Goal: Task Accomplishment & Management: Use online tool/utility

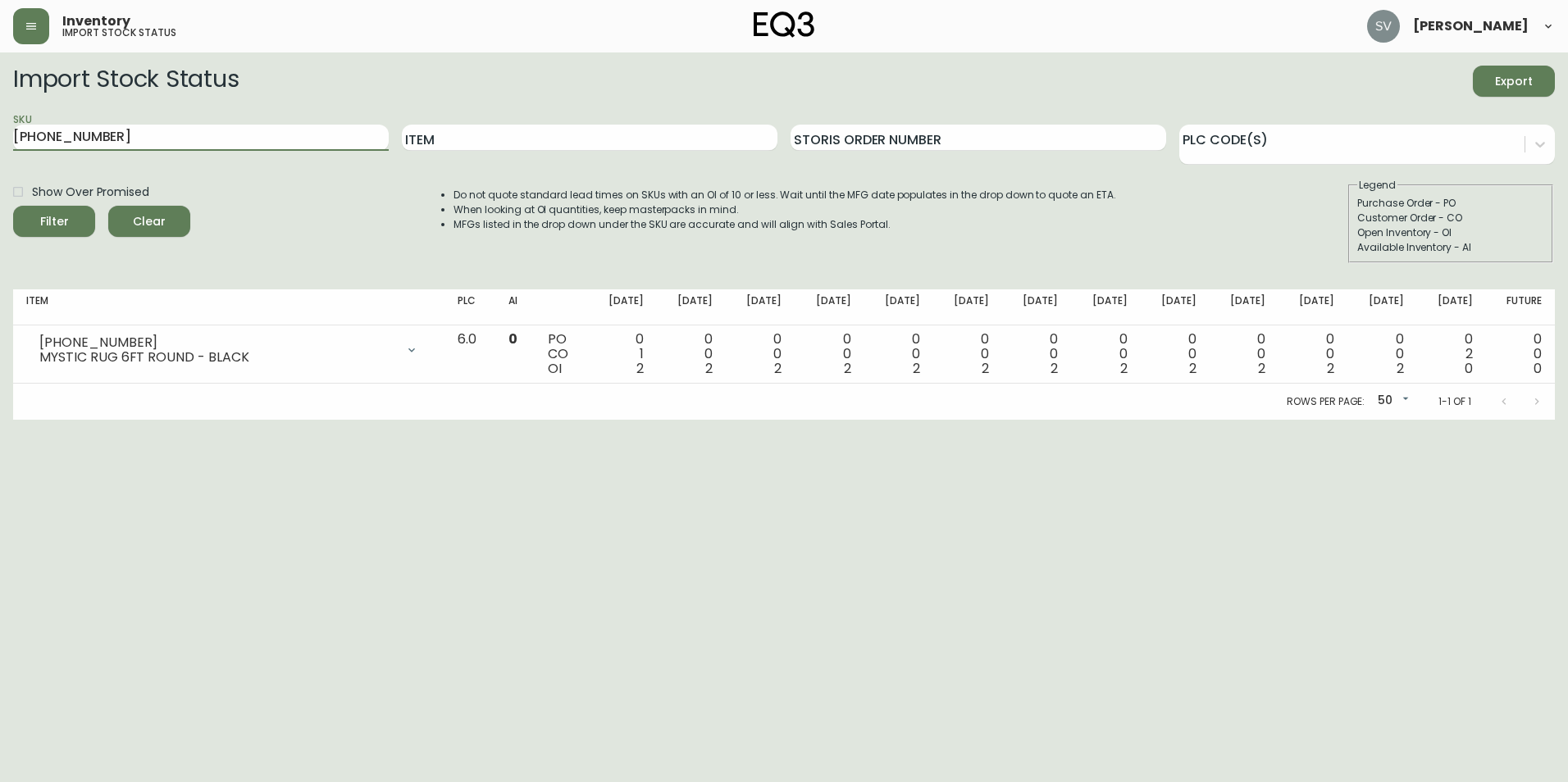
click at [1482, 26] on span "[PERSON_NAME]" at bounding box center [1470, 26] width 116 height 13
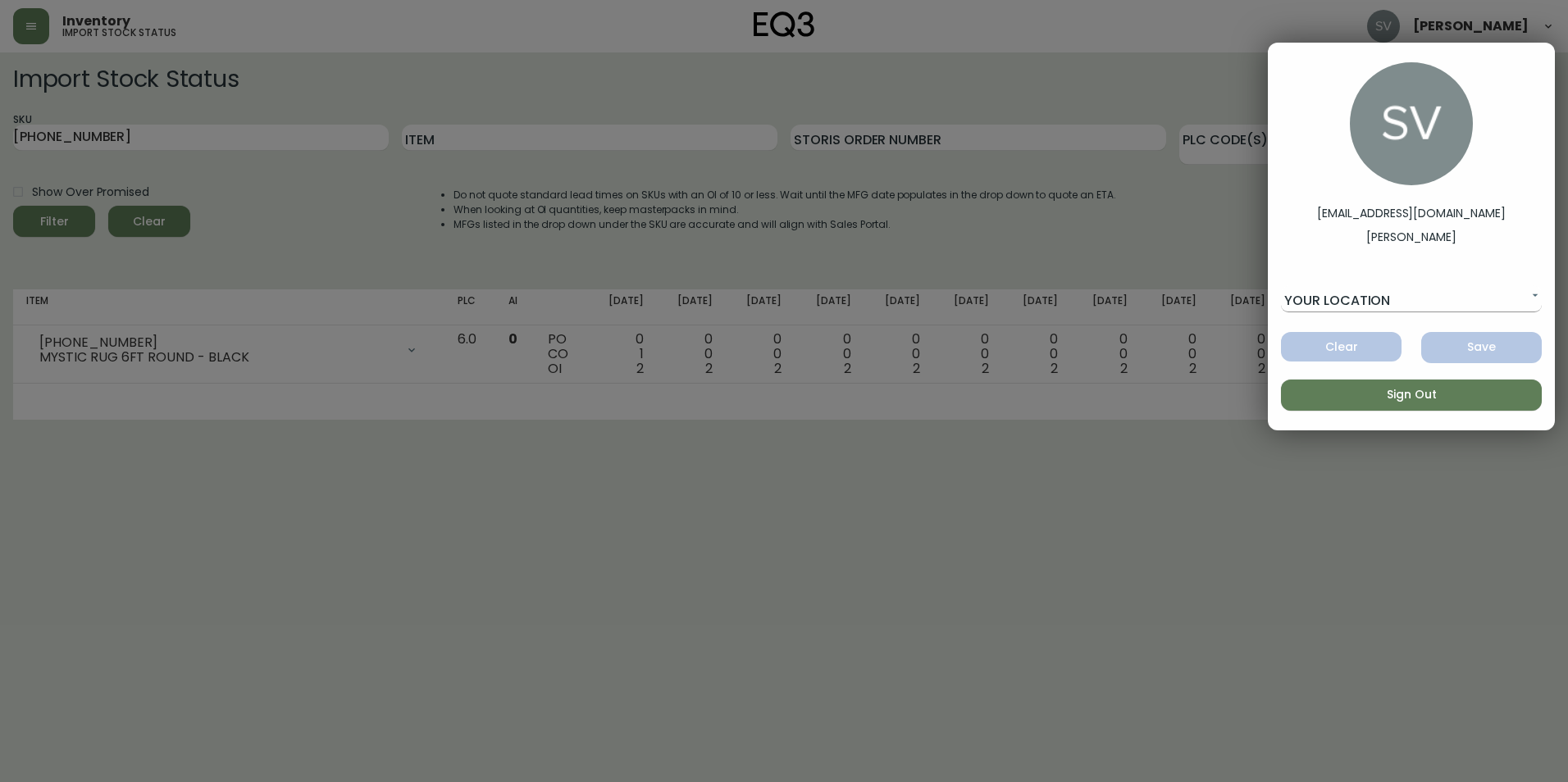
click at [1476, 297] on body "Inventory import stock status [PERSON_NAME] Import Stock Status Export SKU [PHO…" at bounding box center [784, 210] width 1568 height 420
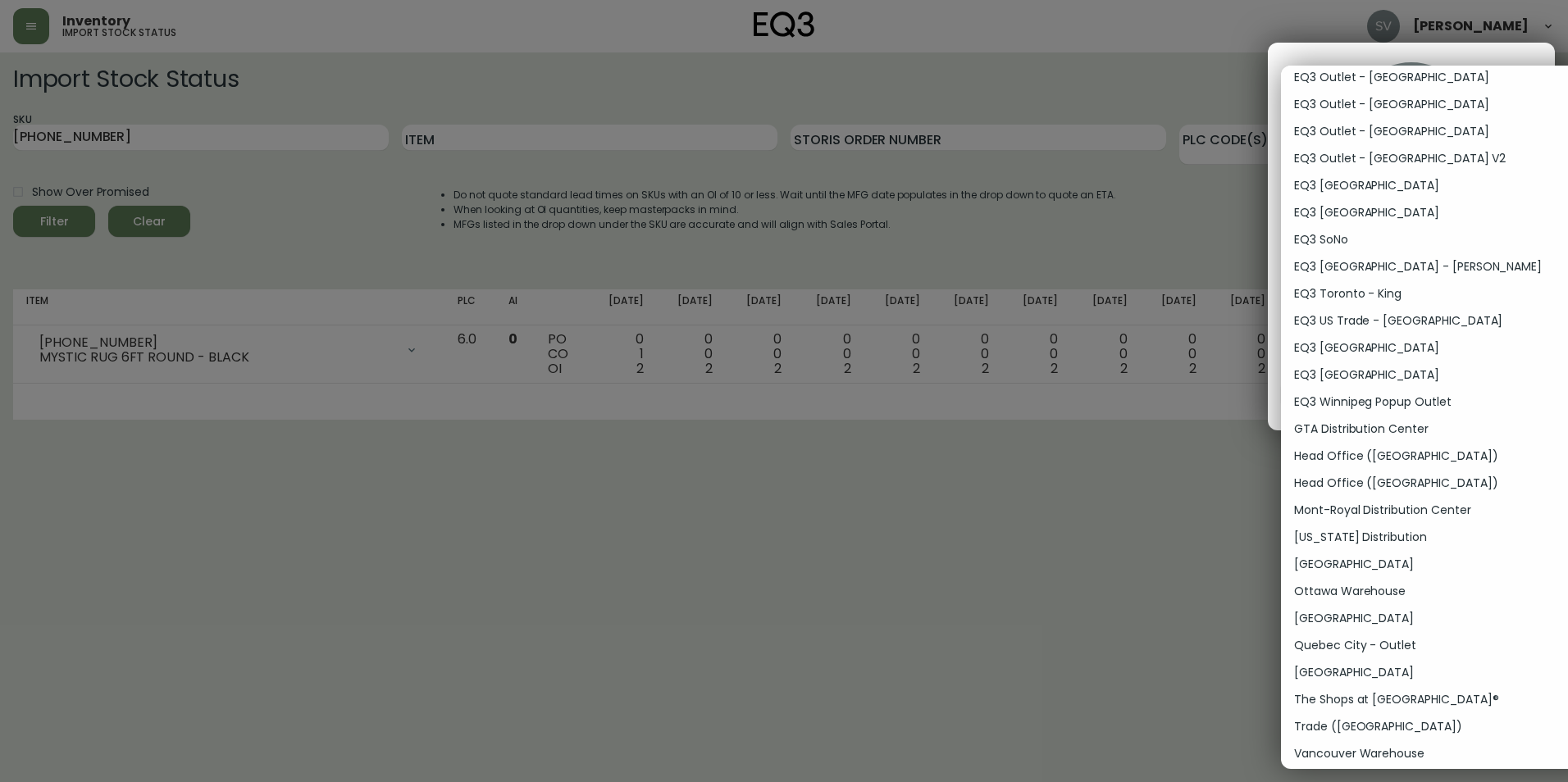
scroll to position [446, 0]
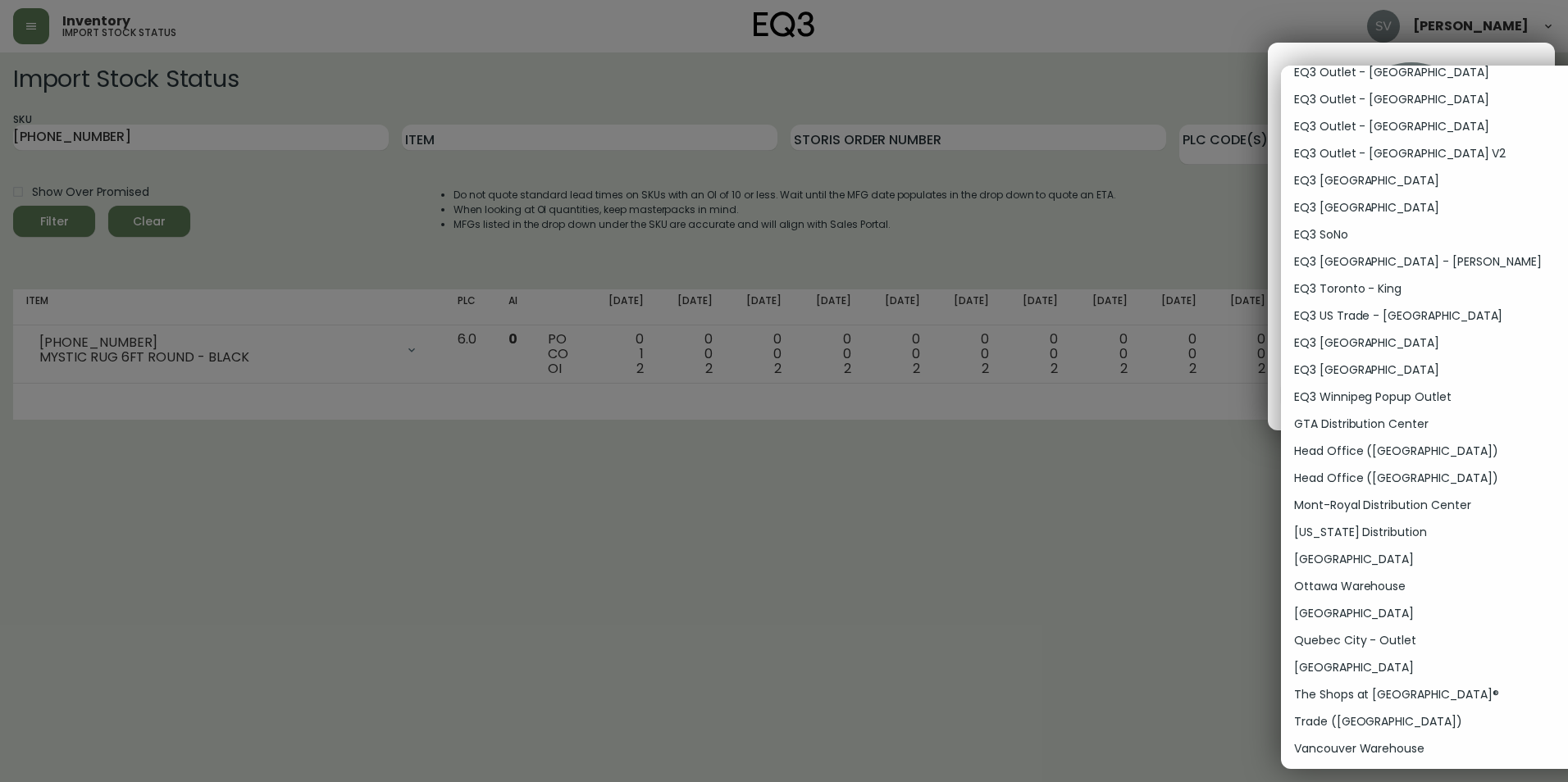
click at [1172, 588] on div at bounding box center [784, 391] width 1568 height 782
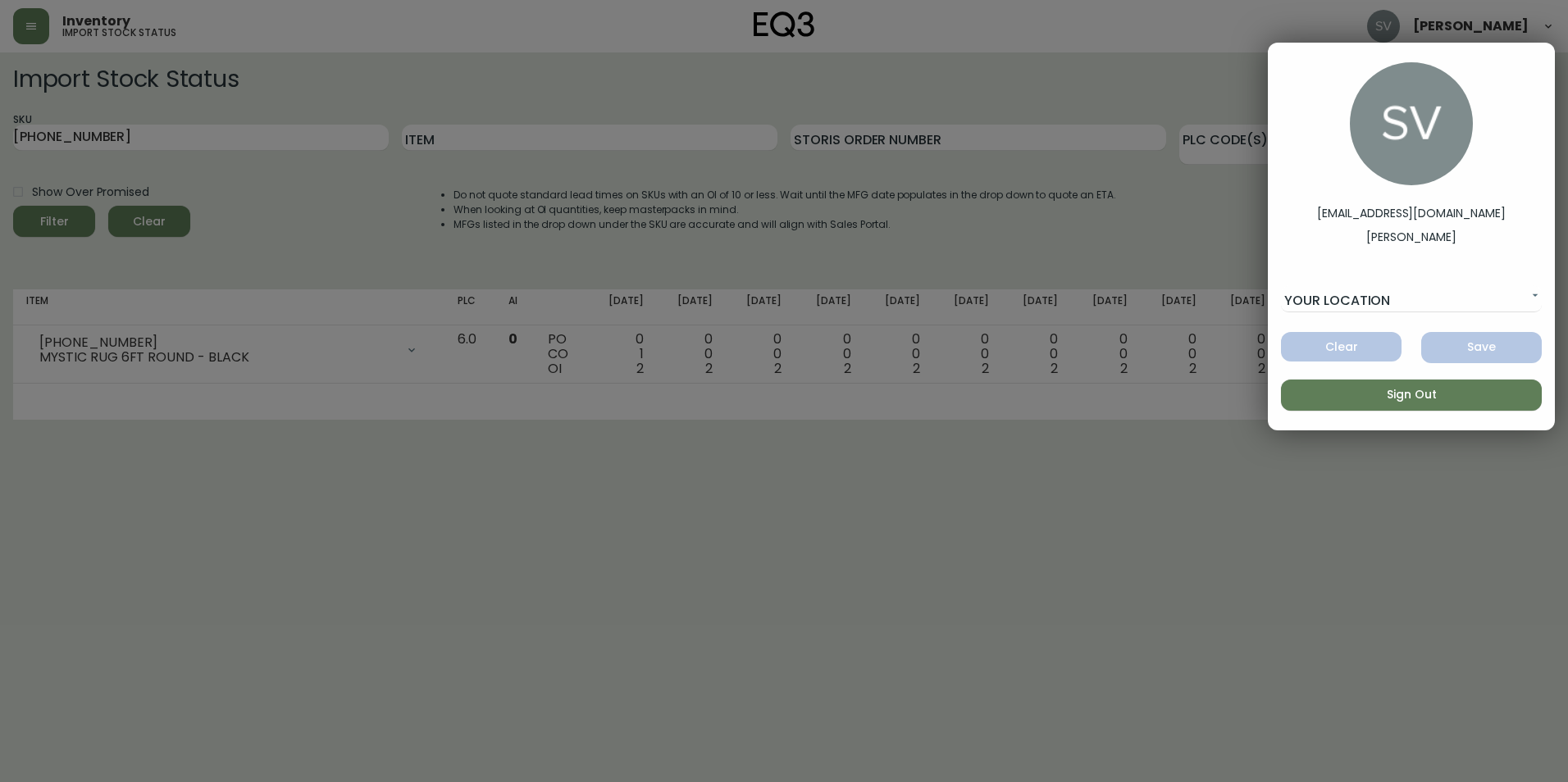
click at [1172, 588] on div at bounding box center [784, 391] width 1568 height 782
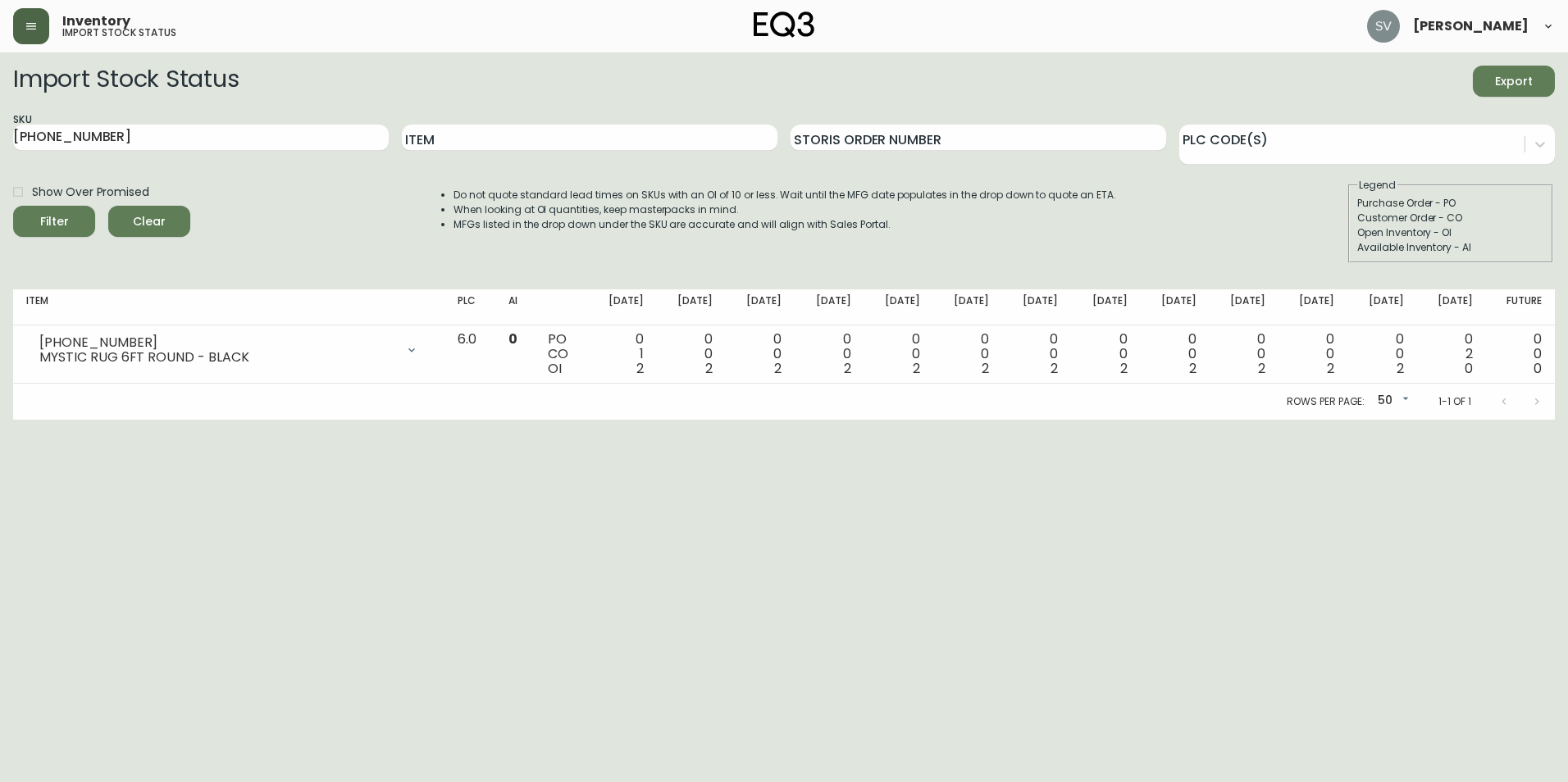
click at [43, 22] on button "button" at bounding box center [31, 26] width 36 height 36
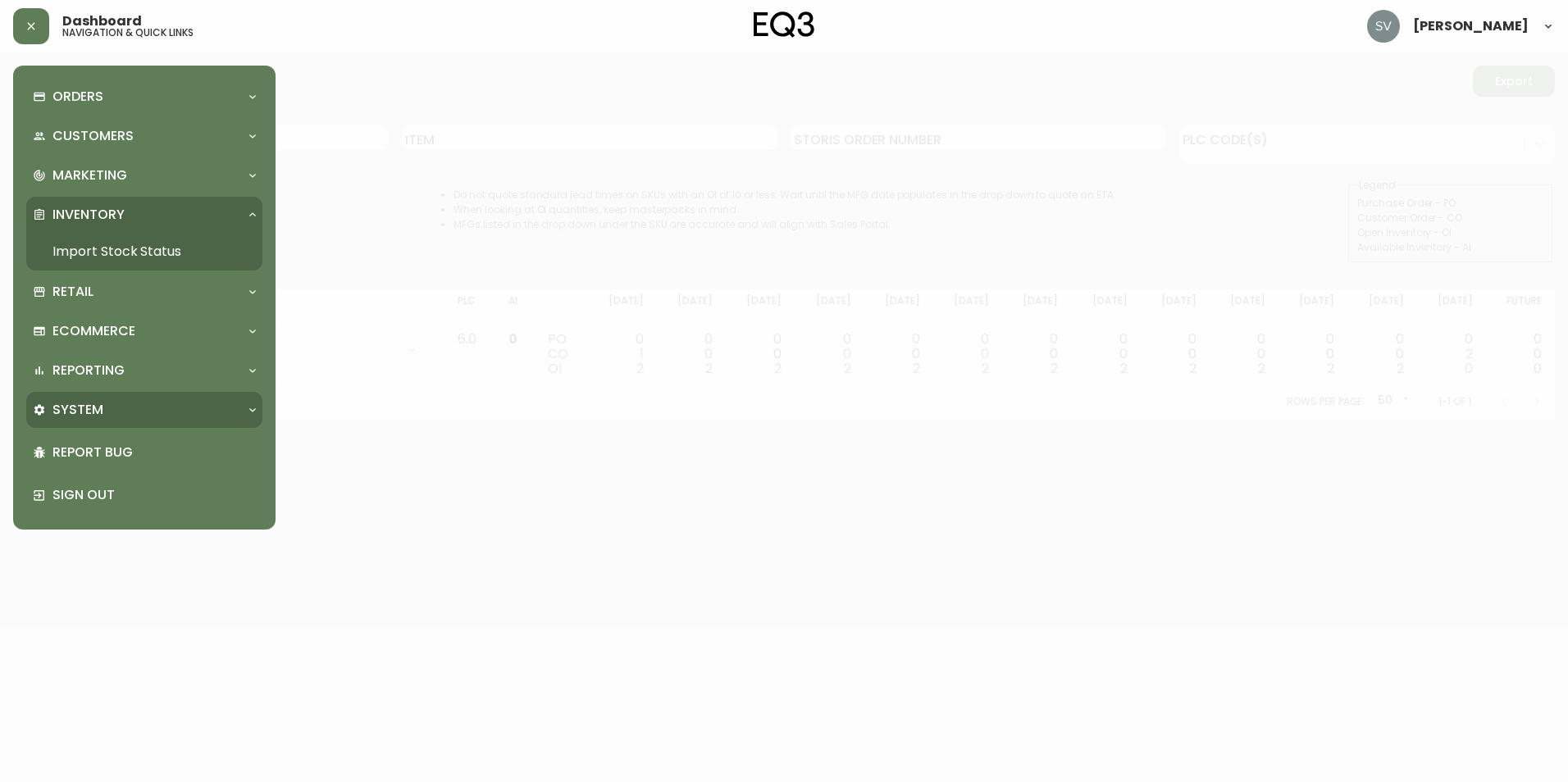
click at [238, 401] on div "System" at bounding box center [136, 411] width 206 height 18
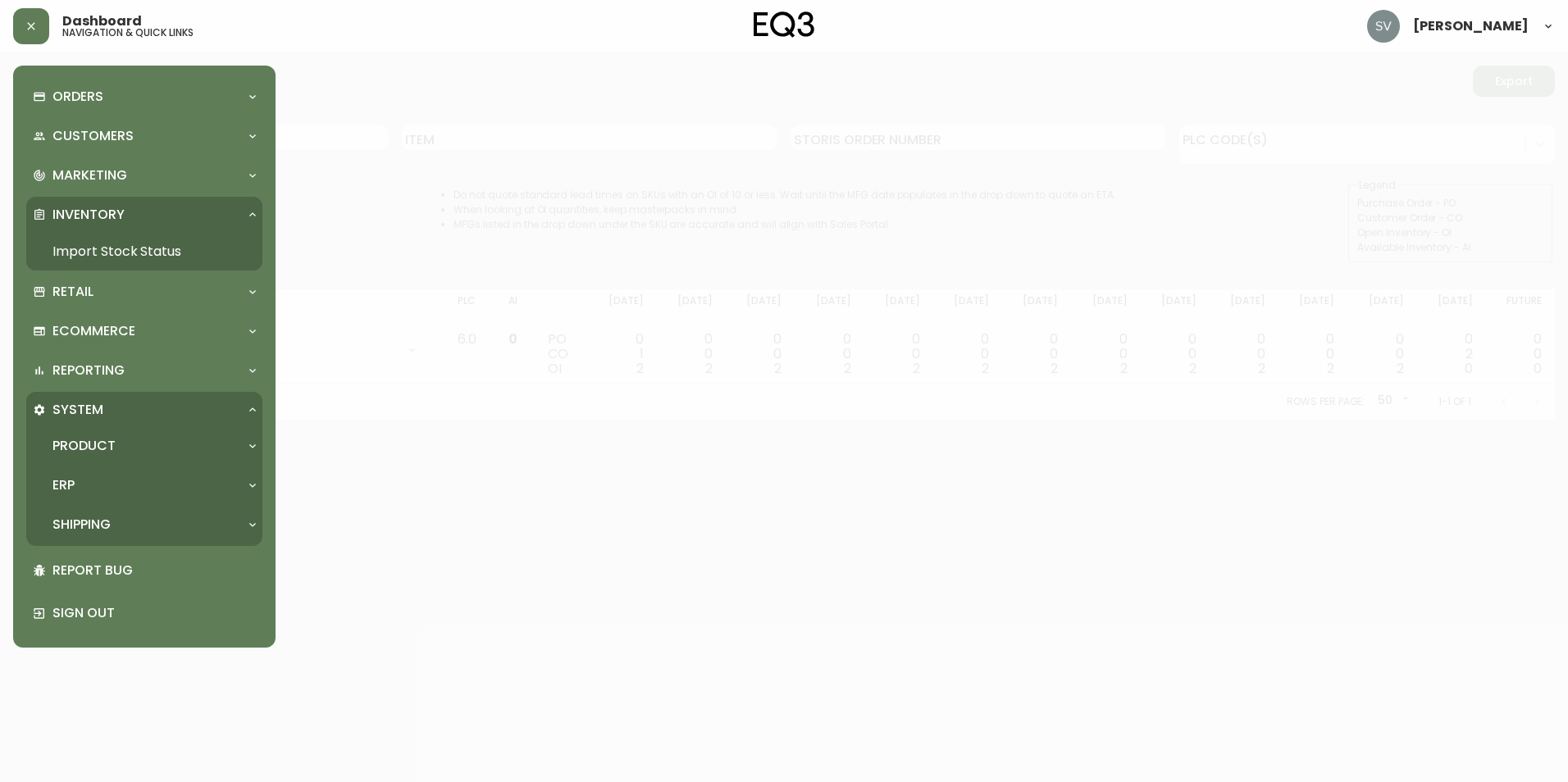
click at [244, 407] on div at bounding box center [252, 410] width 26 height 13
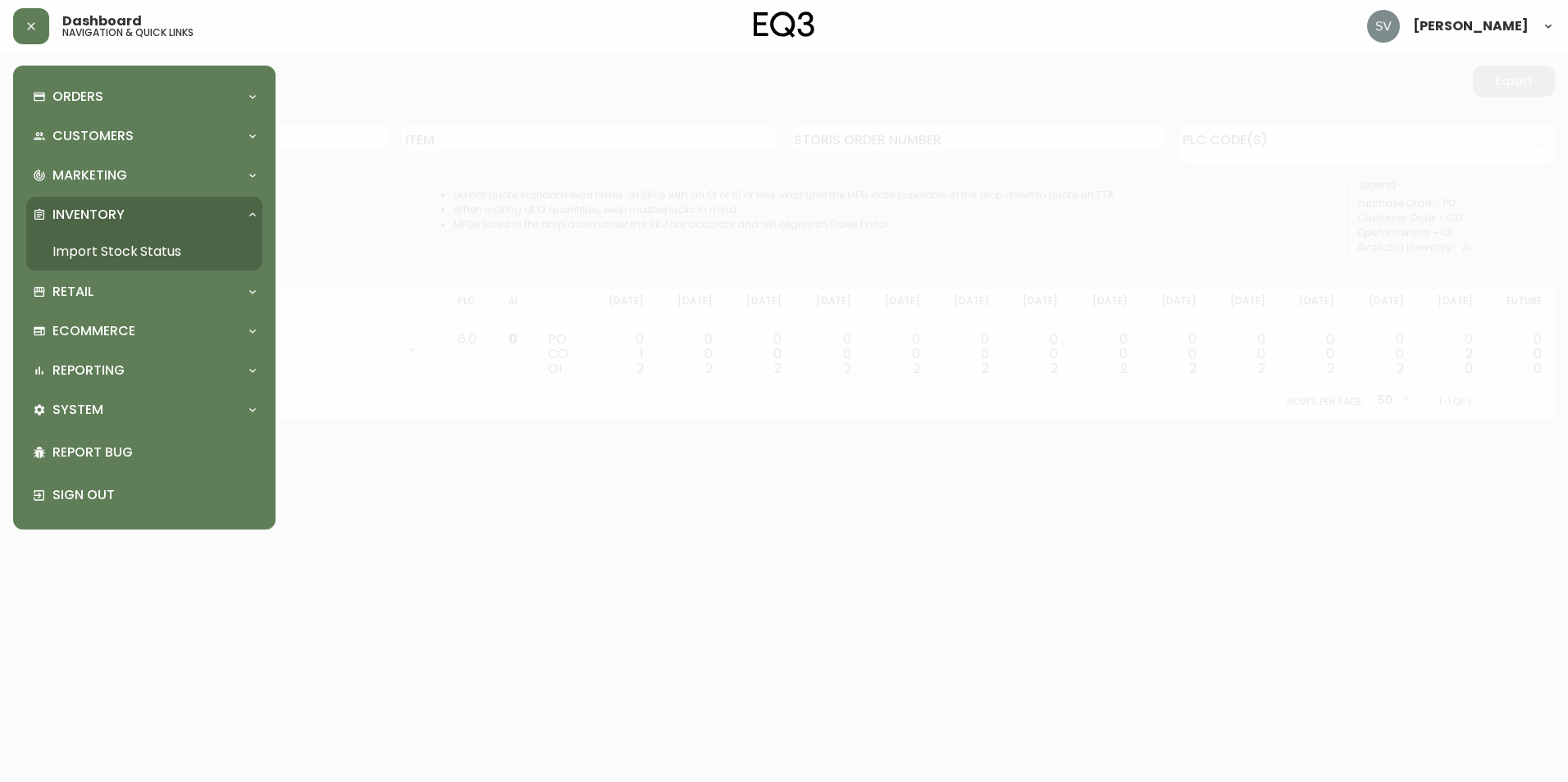
click at [702, 610] on div at bounding box center [784, 391] width 1568 height 782
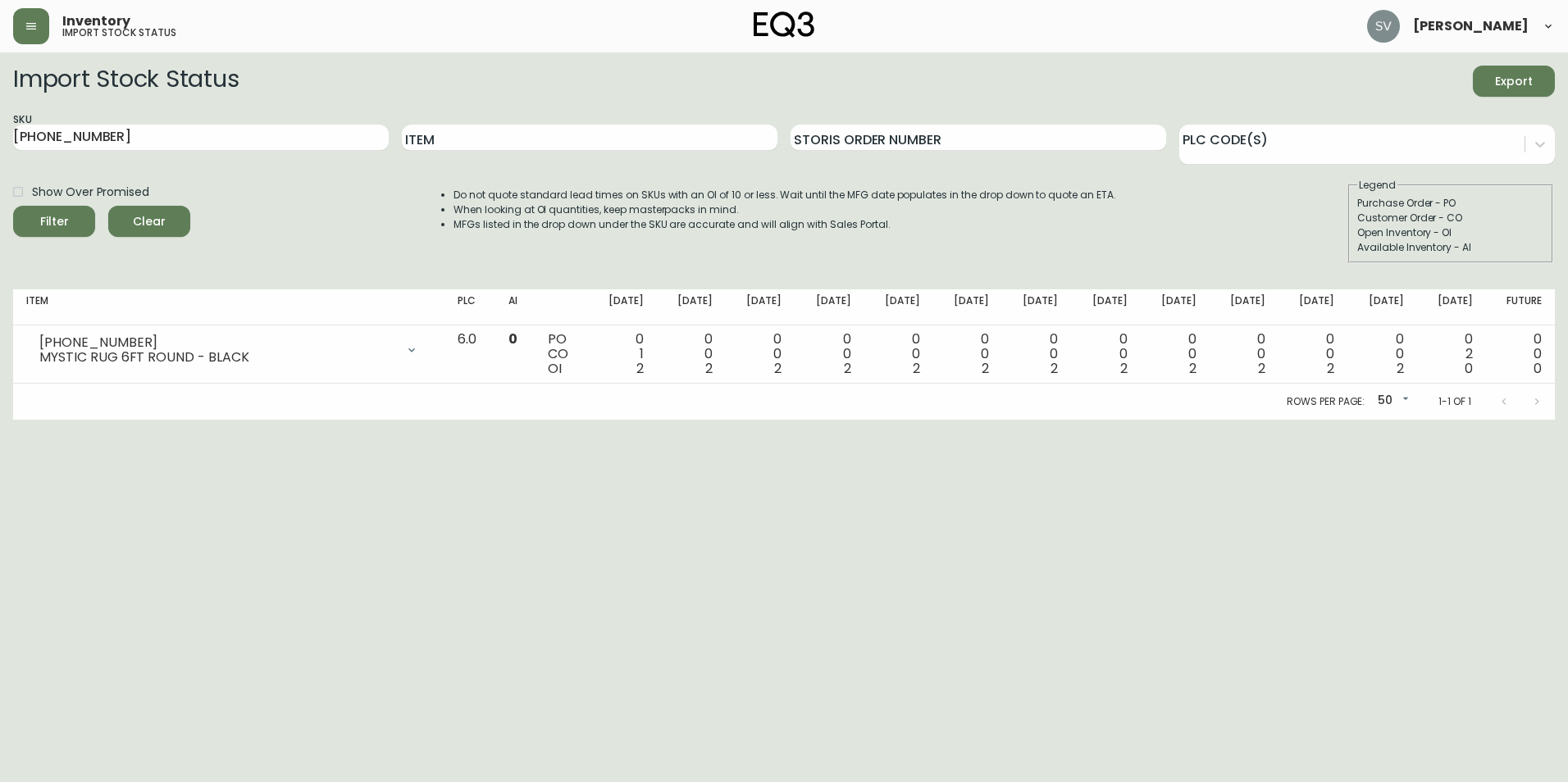
click at [1180, 420] on html "Inventory import stock status [PERSON_NAME] Import Stock Status Export SKU [PHO…" at bounding box center [784, 210] width 1568 height 420
click at [1179, 420] on html "Inventory import stock status [PERSON_NAME] Import Stock Status Export SKU [PHO…" at bounding box center [784, 210] width 1568 height 420
